Goal: Entertainment & Leisure: Browse casually

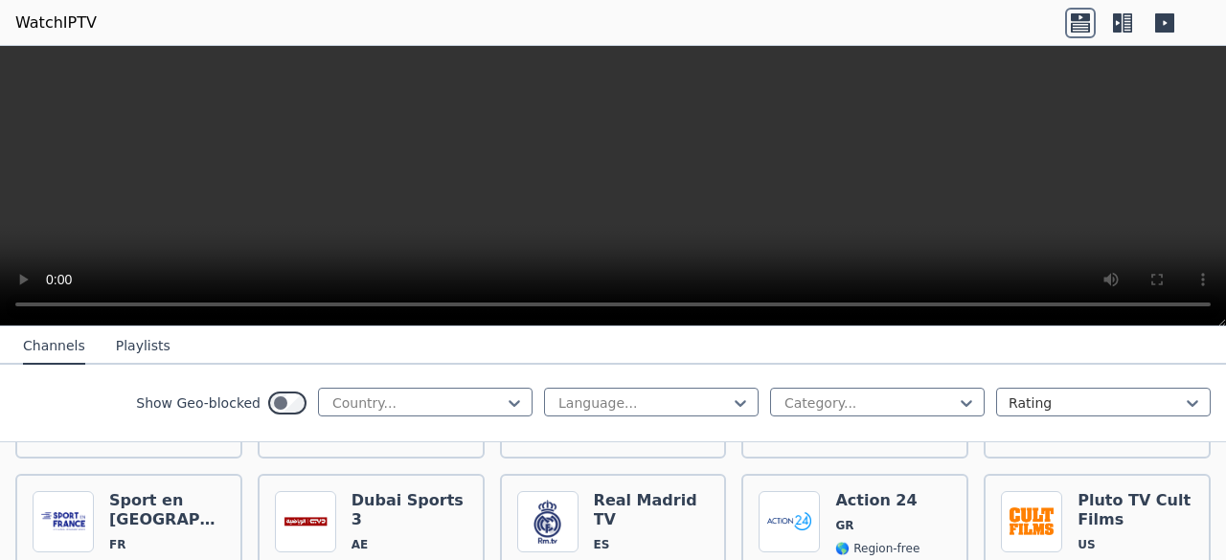
scroll to position [1341, 0]
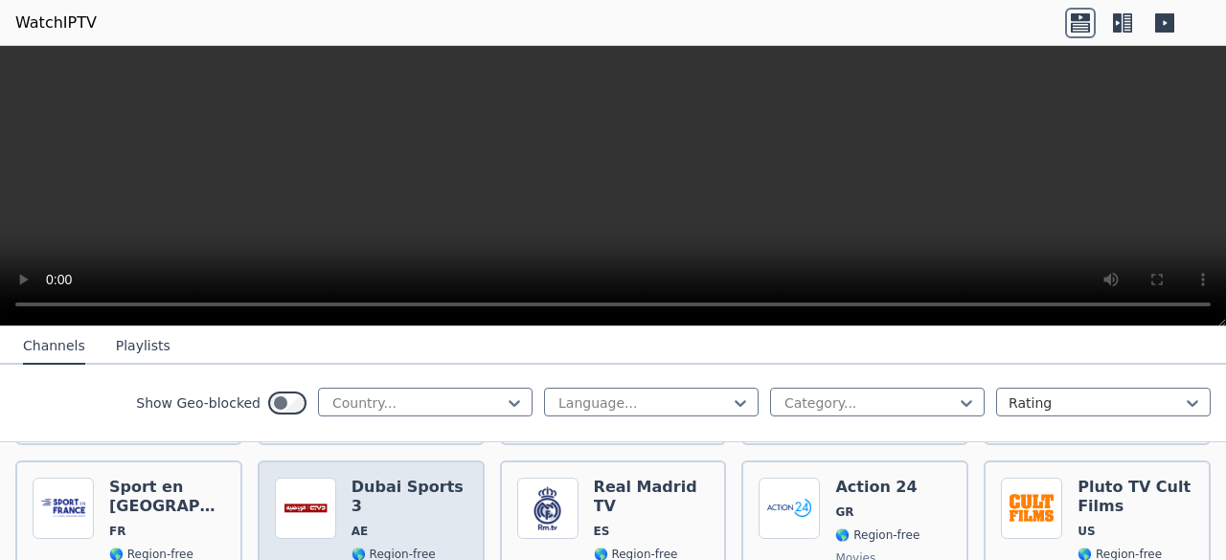
click at [418, 524] on span "AE" at bounding box center [410, 531] width 116 height 15
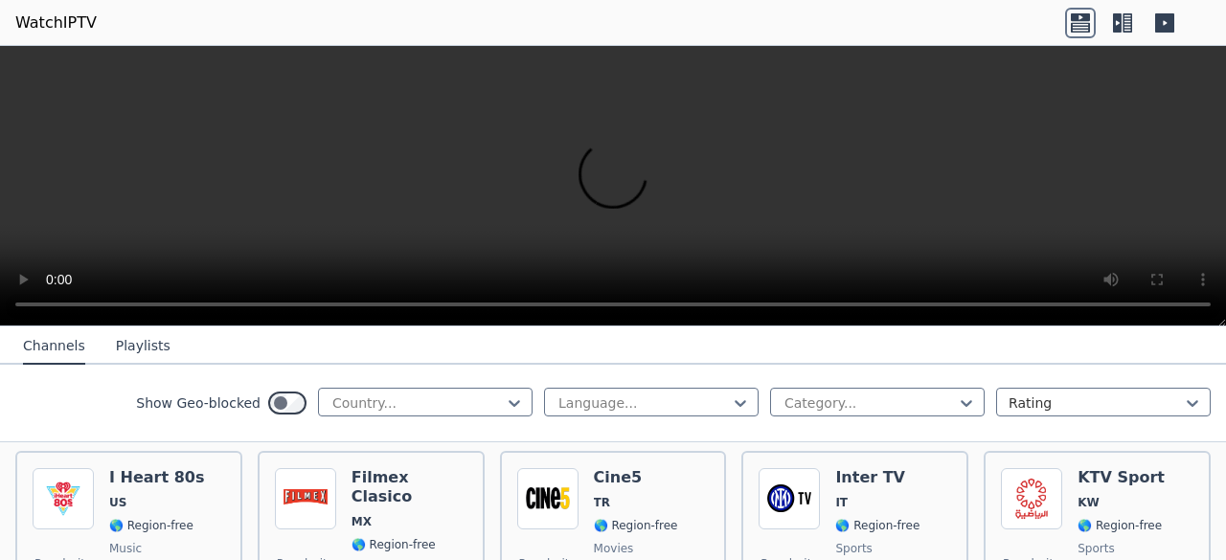
scroll to position [1533, 0]
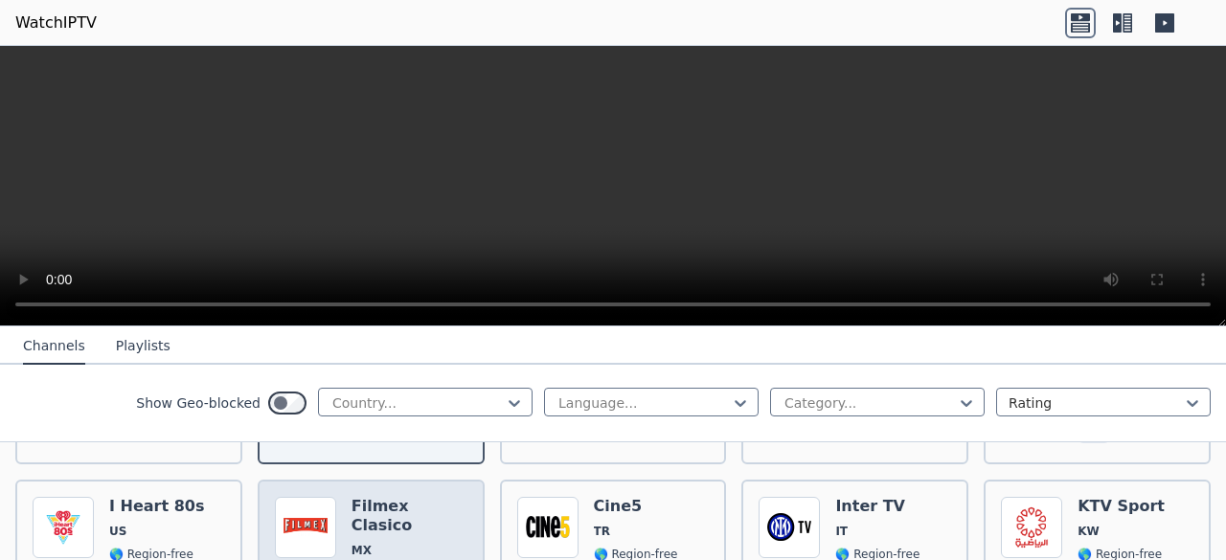
click at [342, 512] on div "Popularity 1734 Filmex Clasico MX 🌎 Region-free movies spa" at bounding box center [371, 566] width 193 height 138
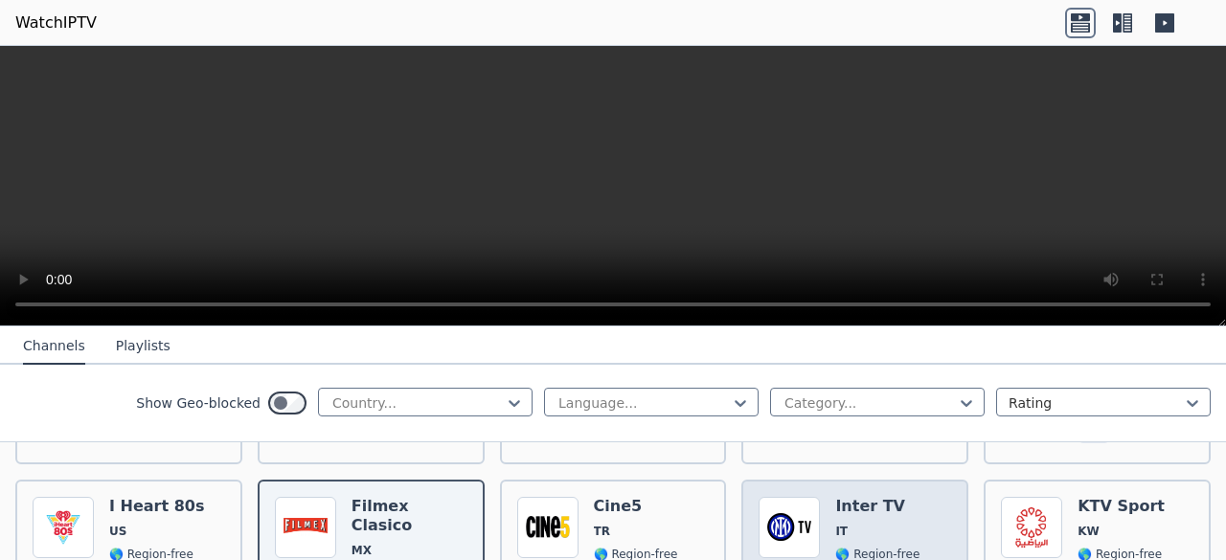
click at [837, 524] on span "IT" at bounding box center [877, 531] width 84 height 15
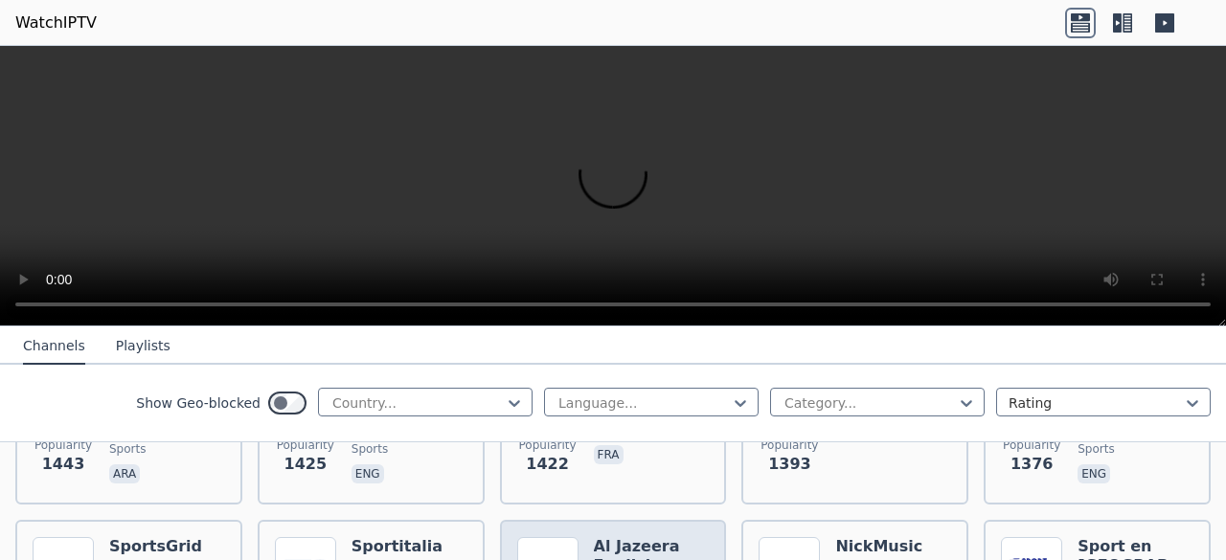
scroll to position [2299, 0]
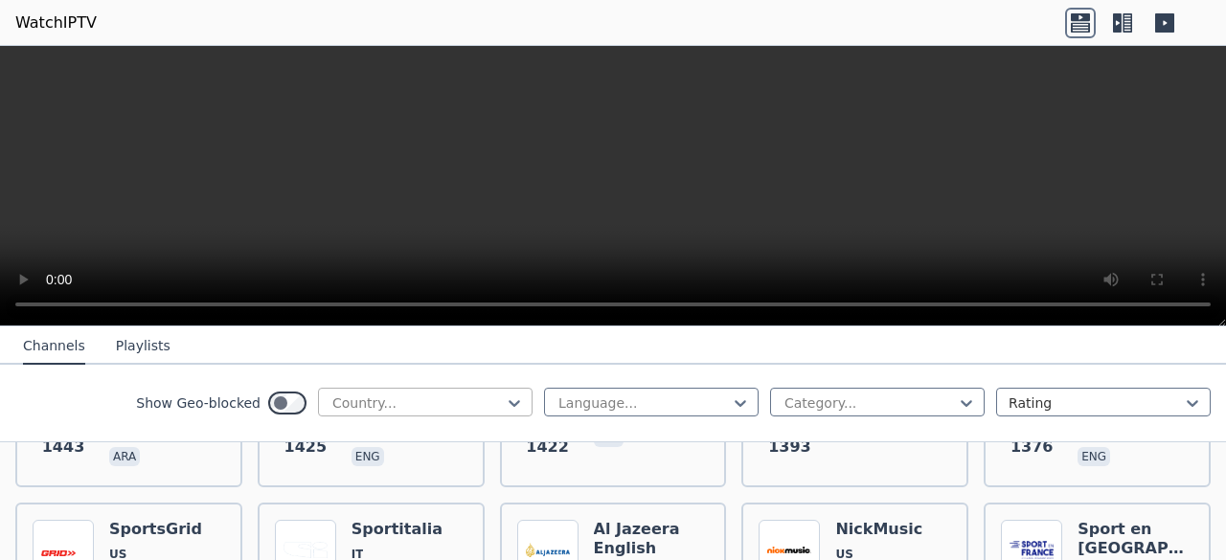
click at [468, 403] on div at bounding box center [417, 403] width 174 height 19
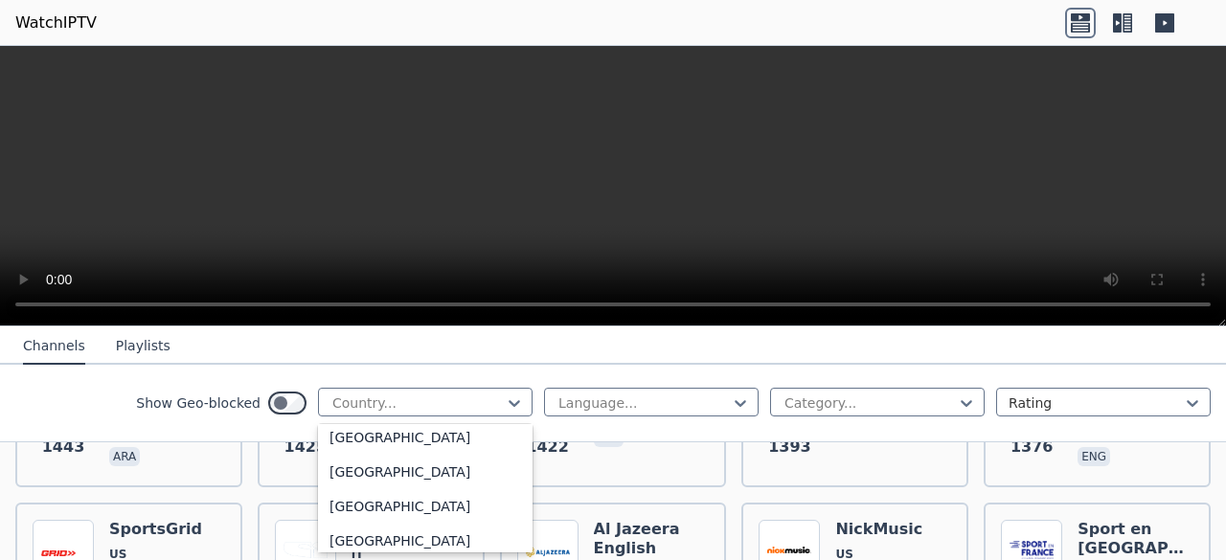
scroll to position [383, 0]
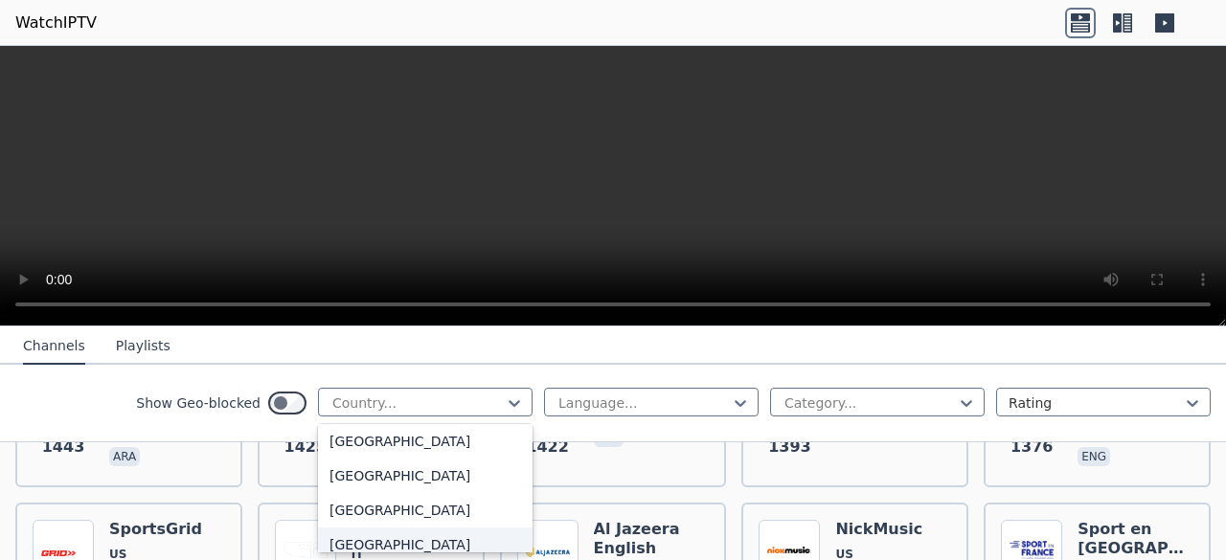
click at [405, 535] on div "[GEOGRAPHIC_DATA]" at bounding box center [425, 545] width 215 height 34
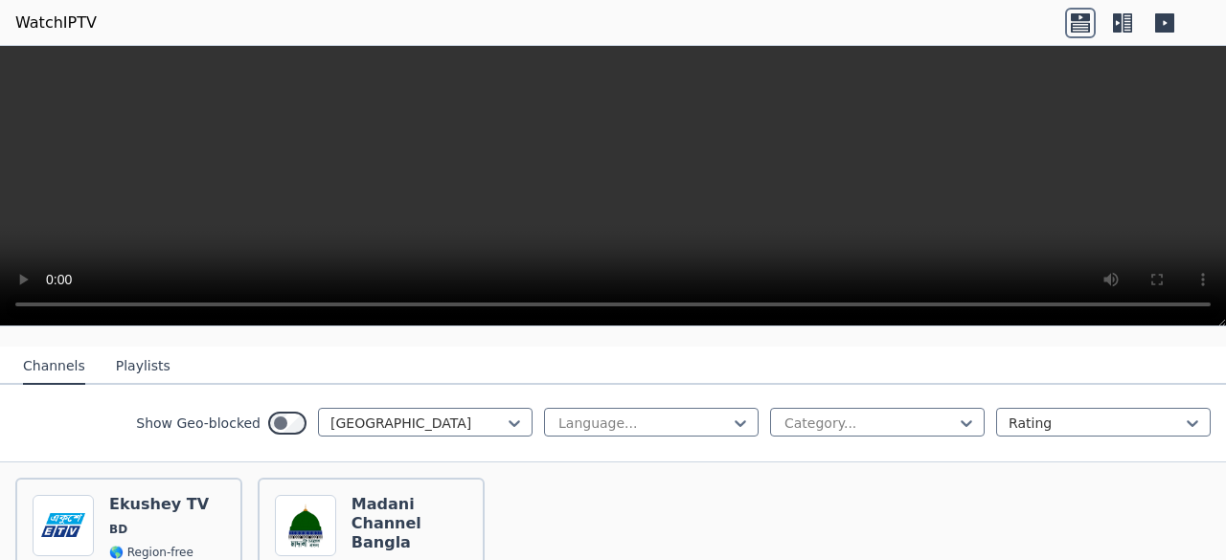
scroll to position [151, 0]
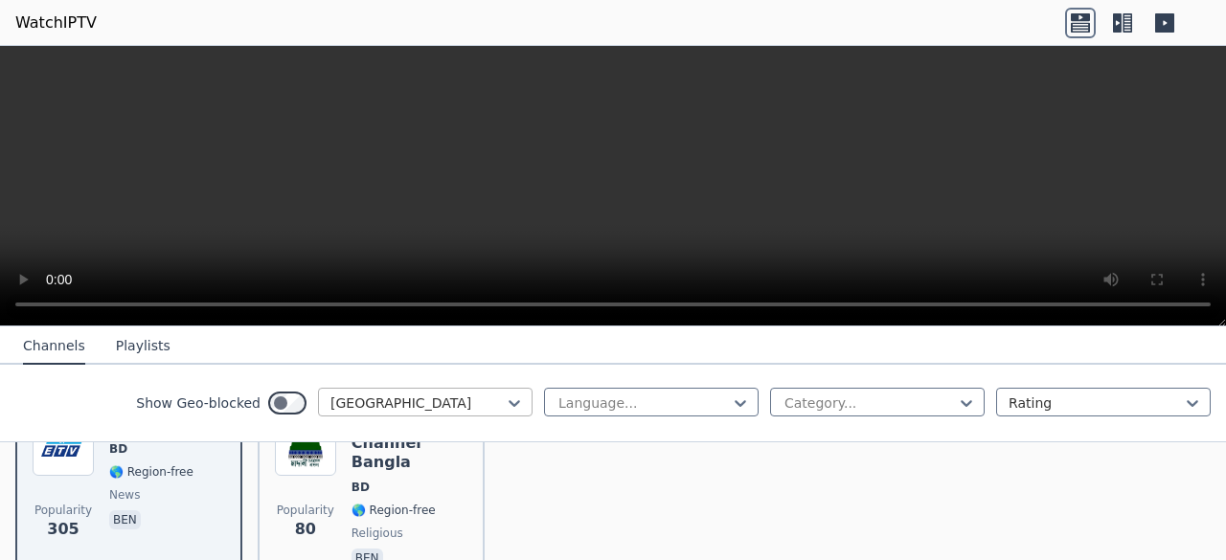
scroll to position [287, 0]
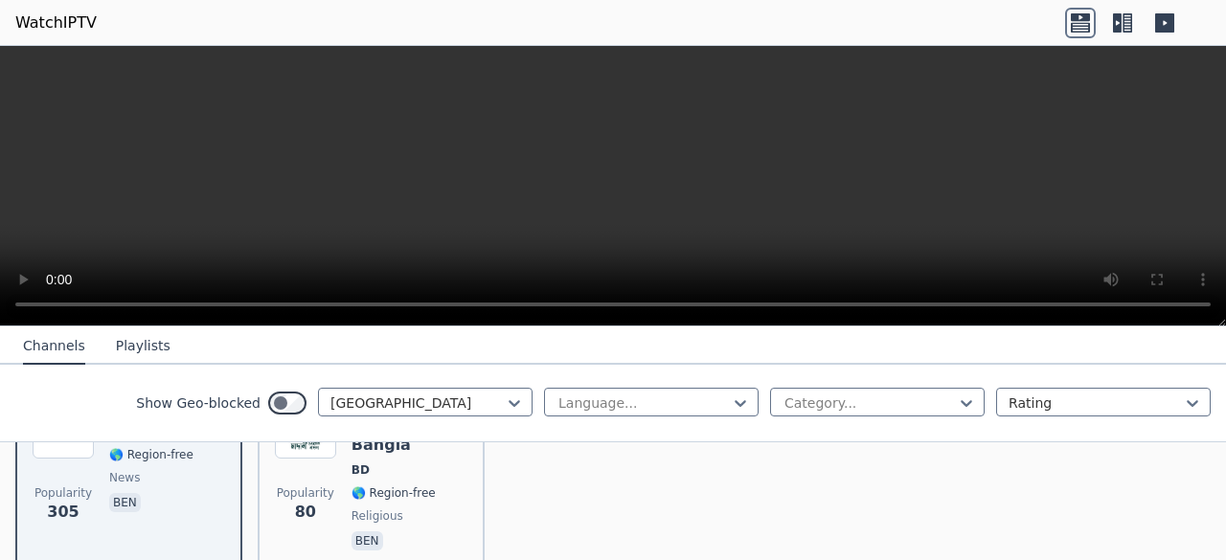
click at [116, 338] on button "Playlists" at bounding box center [143, 347] width 55 height 36
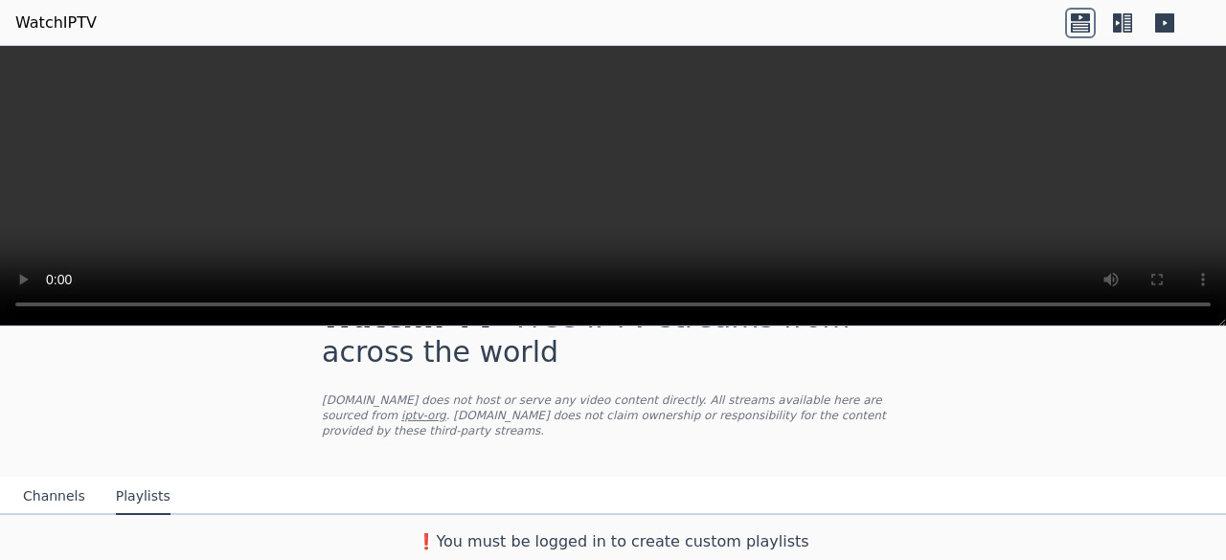
scroll to position [44, 0]
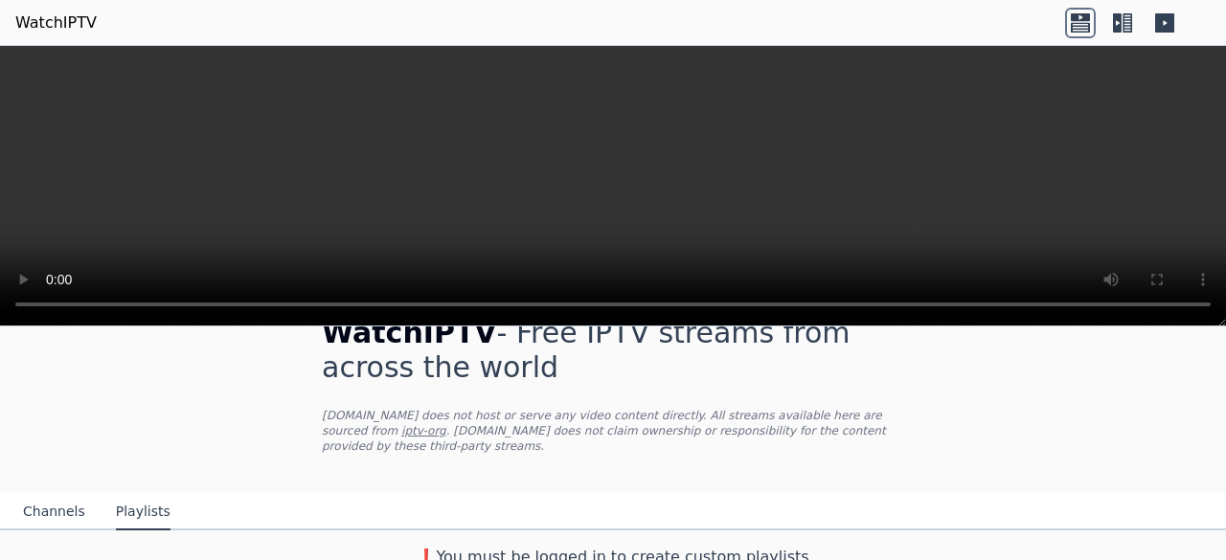
click at [56, 496] on button "Channels" at bounding box center [54, 512] width 62 height 36
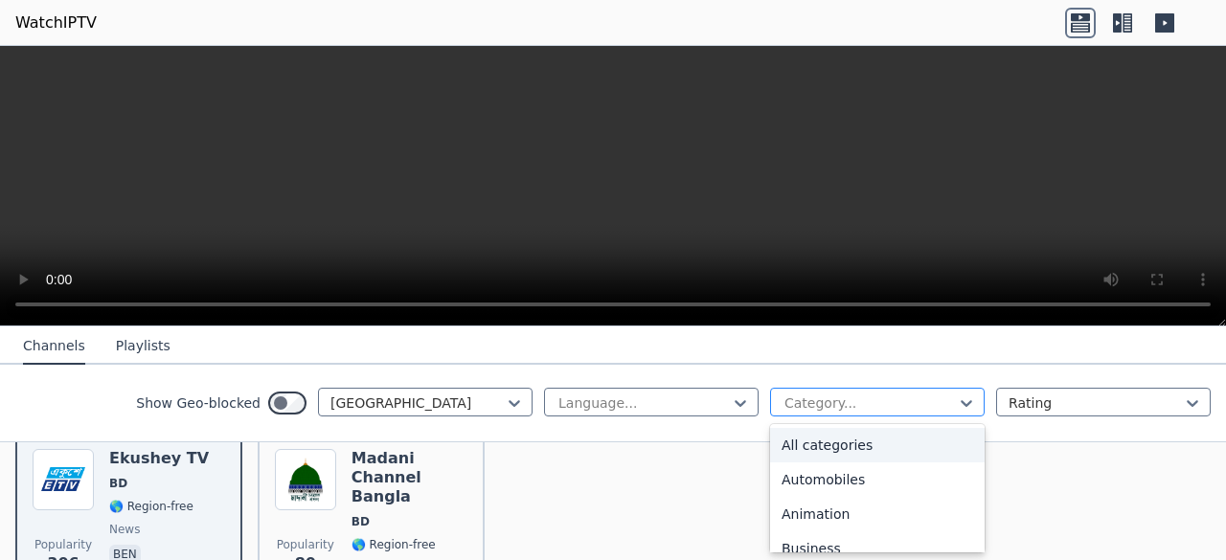
click at [819, 406] on div at bounding box center [870, 403] width 174 height 19
click at [816, 443] on div "All categories" at bounding box center [877, 445] width 215 height 34
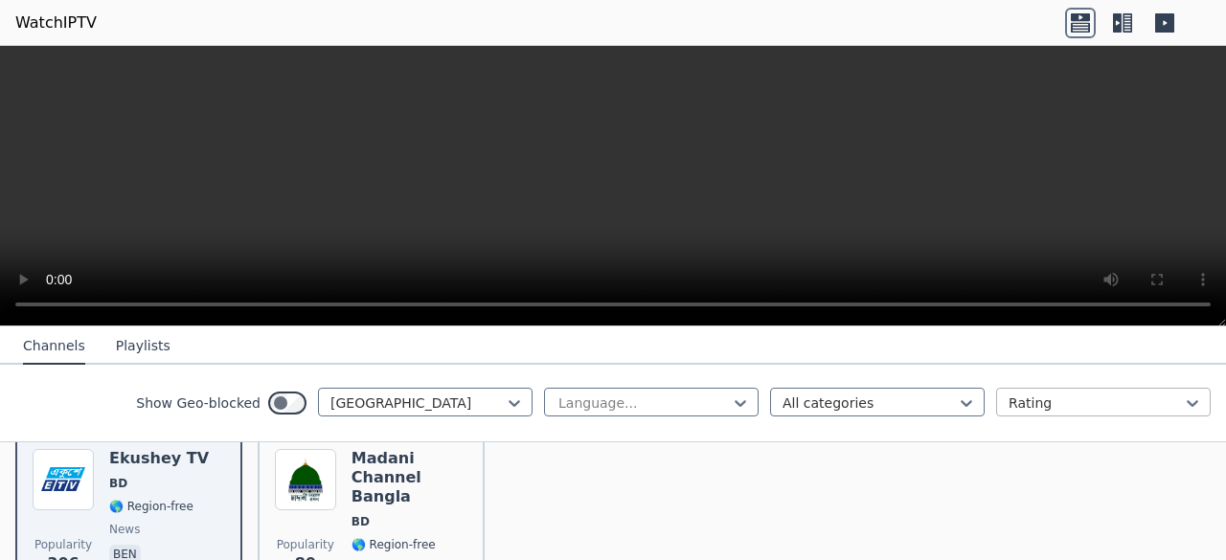
click at [1068, 395] on div at bounding box center [1096, 403] width 174 height 19
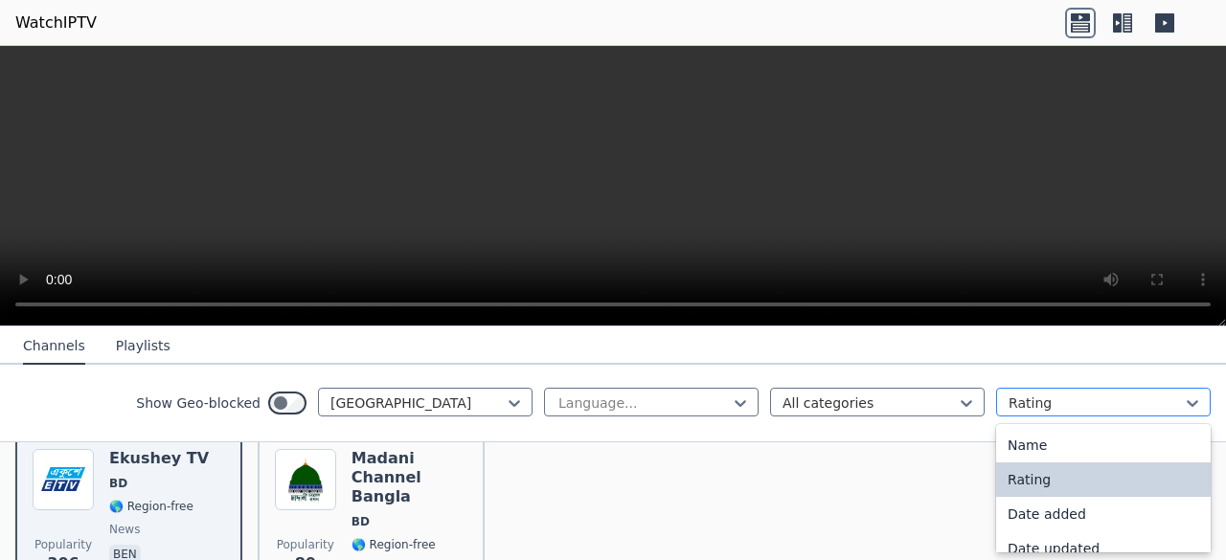
click at [1068, 395] on div at bounding box center [1096, 403] width 174 height 19
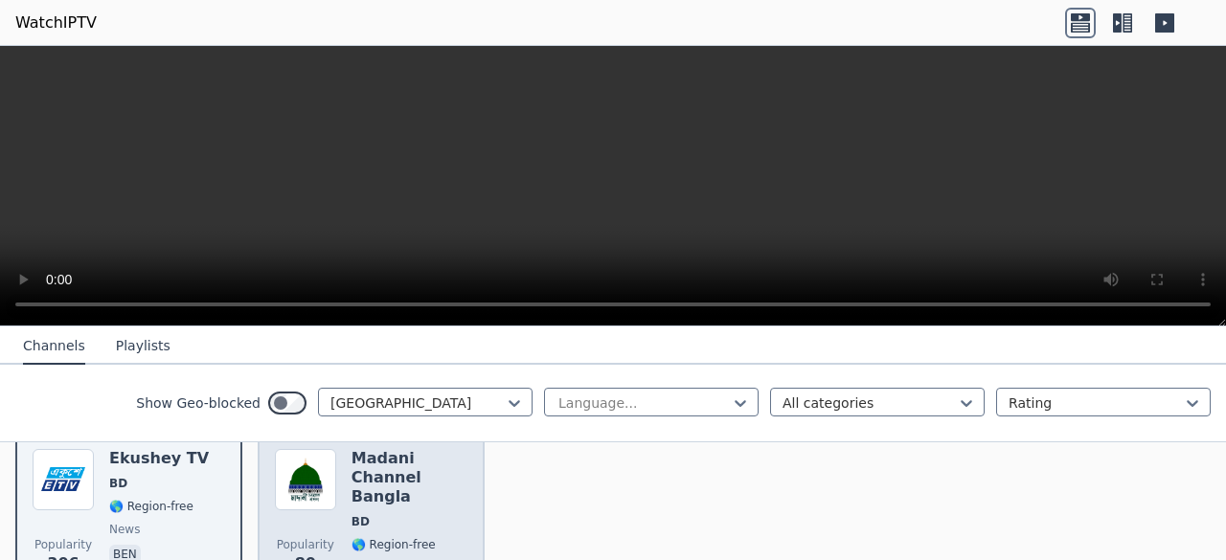
click at [347, 492] on div "Popularity 80 Madani Channel Bangla BD 🌎 Region-free religious ben" at bounding box center [371, 527] width 193 height 157
